Goal: Information Seeking & Learning: Find specific fact

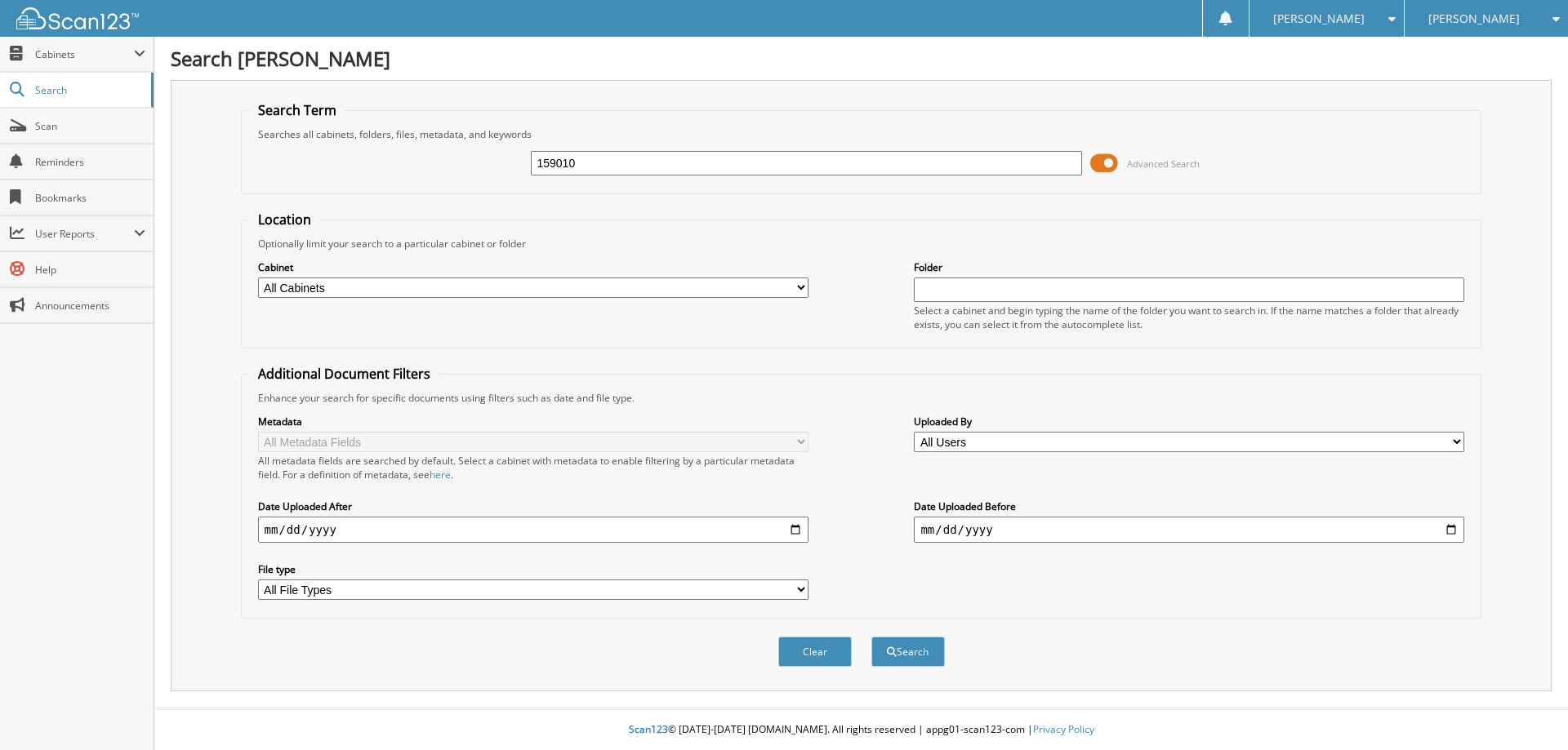
type input "159010"
click at [872, 636] on button "Search" at bounding box center [908, 651] width 73 height 30
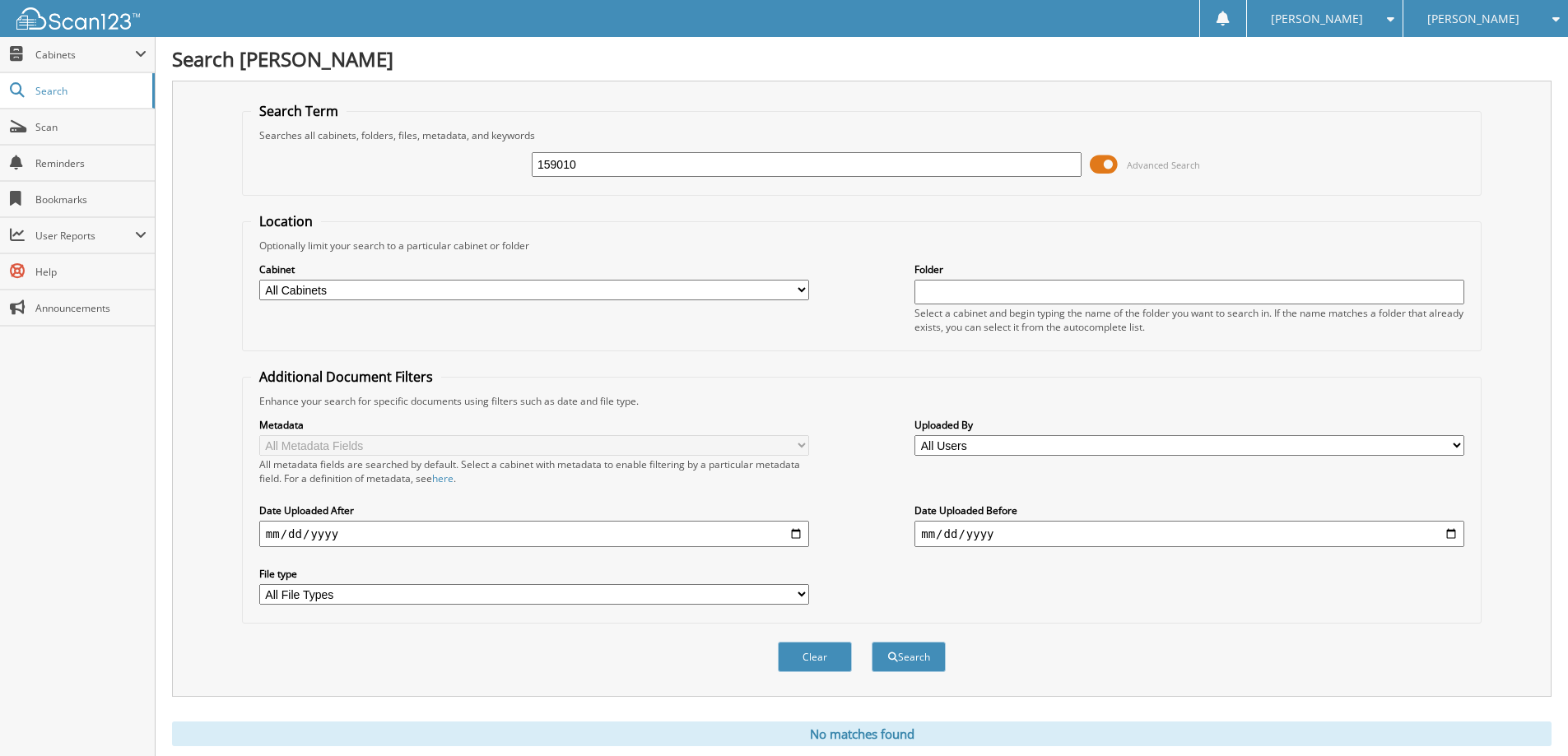
click at [970, 162] on input "159010" at bounding box center [806, 164] width 550 height 25
